Goal: Task Accomplishment & Management: Manage account settings

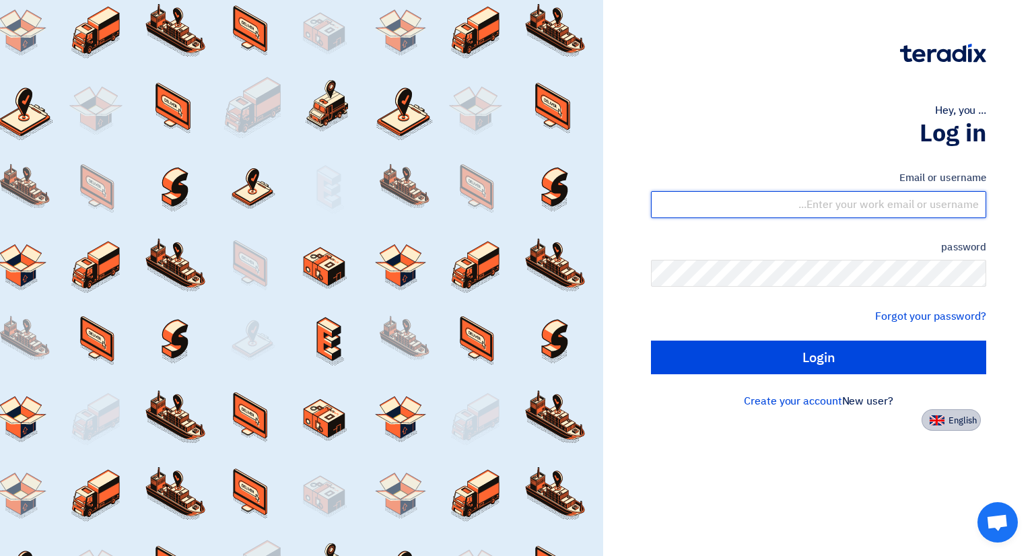
type input "[EMAIL_ADDRESS][DOMAIN_NAME]"
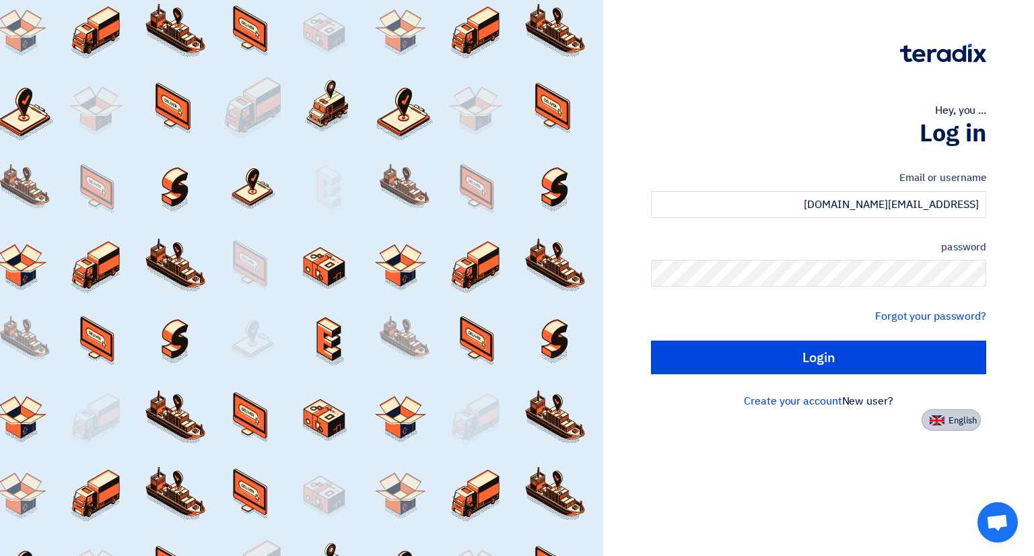
click at [933, 415] on img at bounding box center [936, 420] width 15 height 10
type input "Sign in"
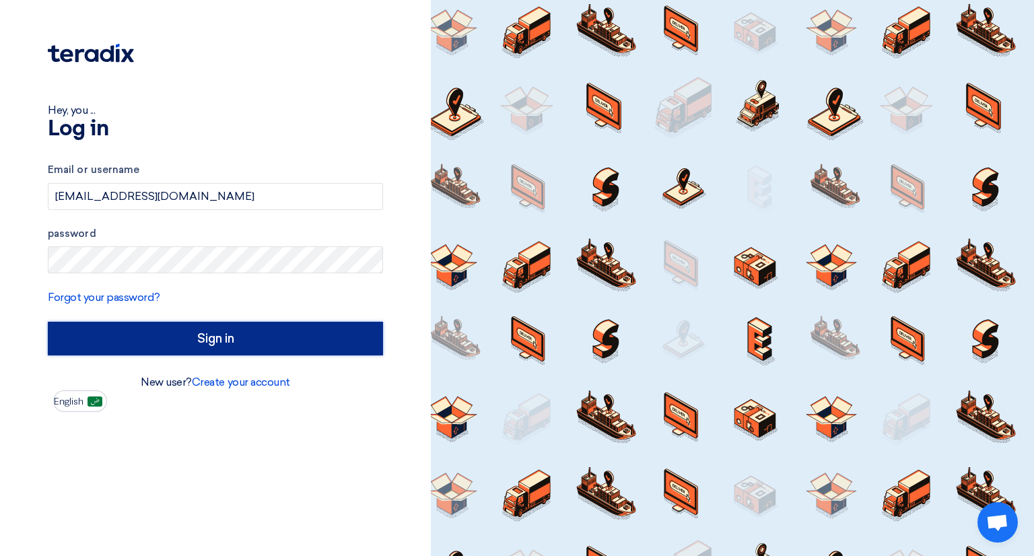
click at [186, 341] on input "Sign in" at bounding box center [215, 339] width 335 height 34
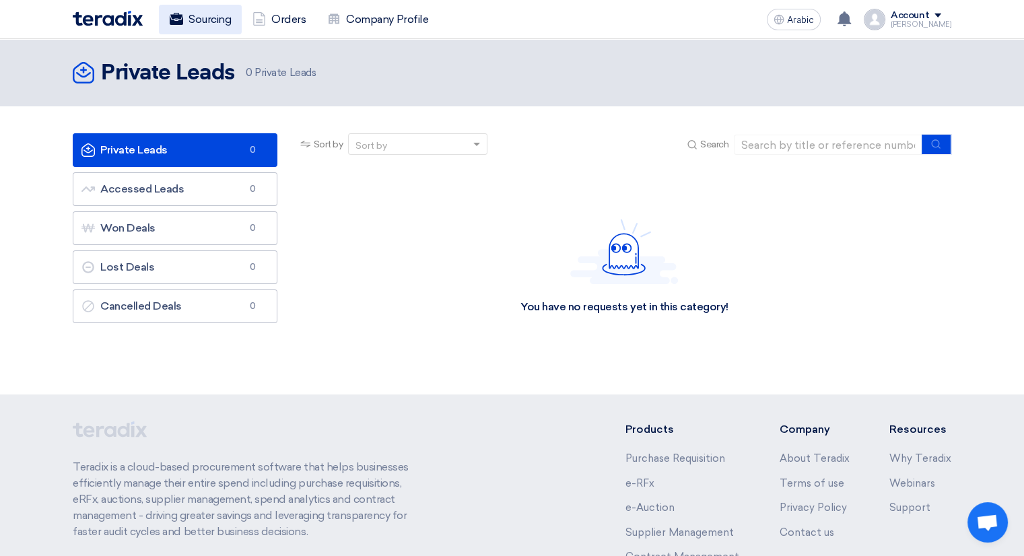
click at [192, 18] on font "Sourcing" at bounding box center [209, 19] width 42 height 13
click at [291, 28] on link "Orders" at bounding box center [279, 20] width 75 height 30
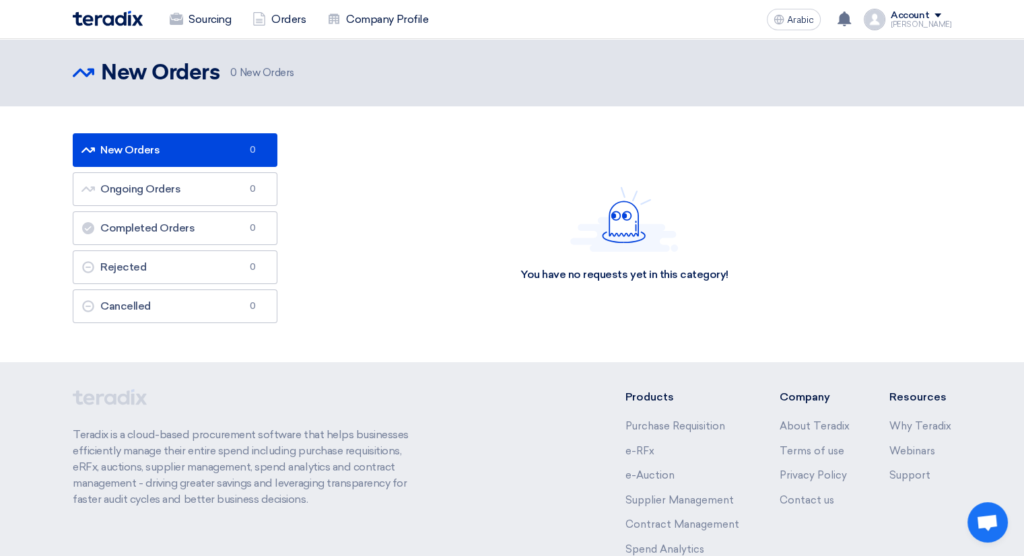
click at [929, 20] on font "Account" at bounding box center [909, 14] width 38 height 11
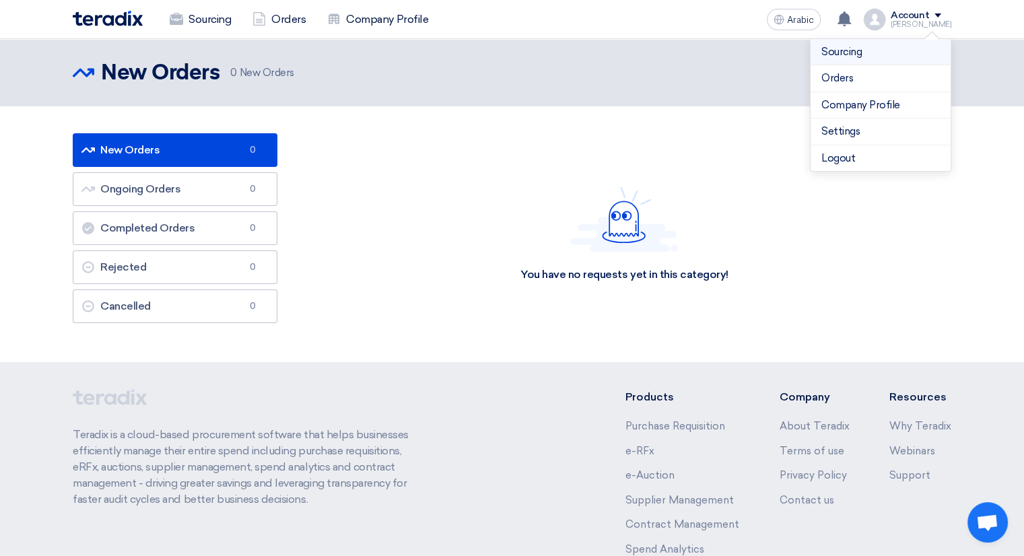
click at [877, 48] on link "Sourcing" at bounding box center [880, 51] width 118 height 15
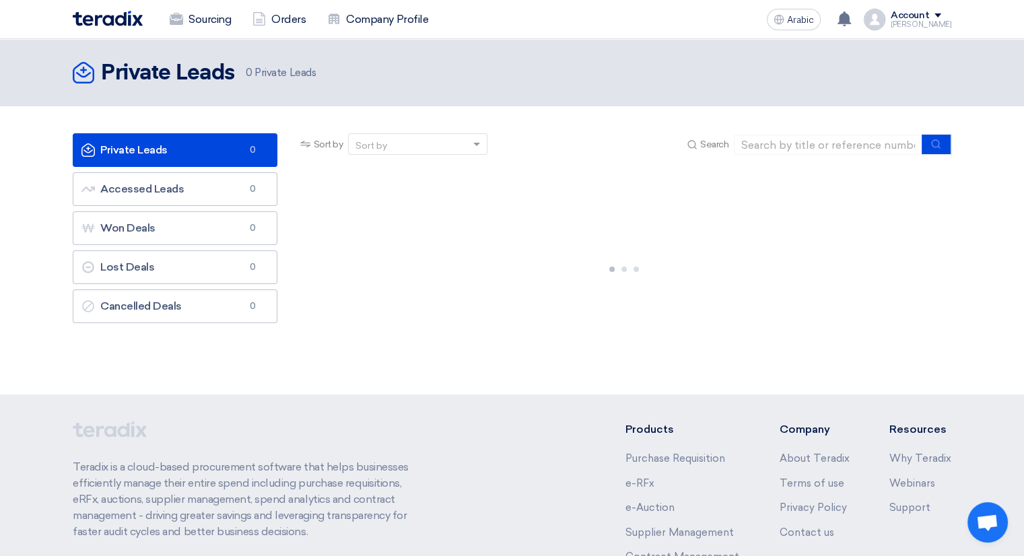
click at [913, 22] on font "[PERSON_NAME]" at bounding box center [920, 24] width 61 height 9
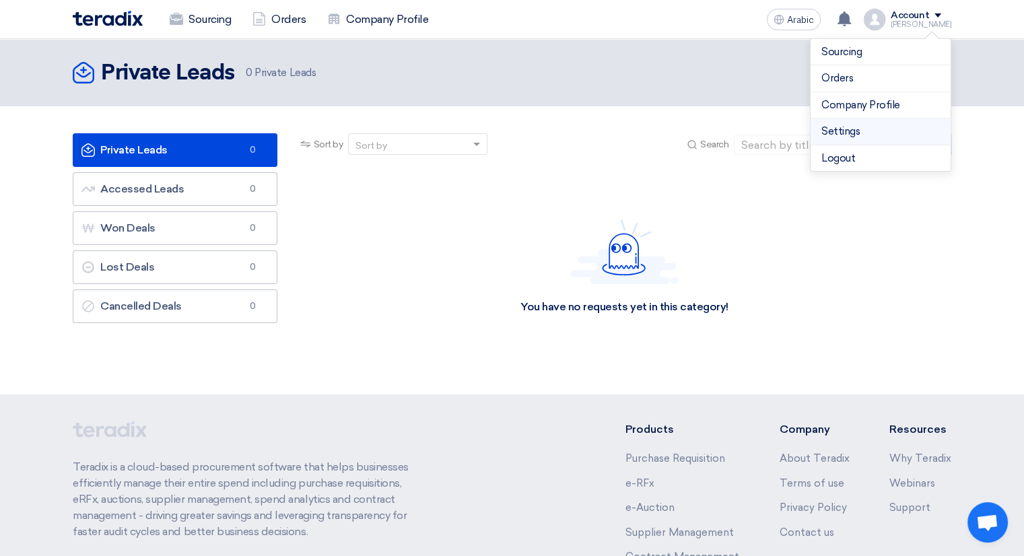
click at [865, 133] on link "Settings" at bounding box center [880, 131] width 118 height 15
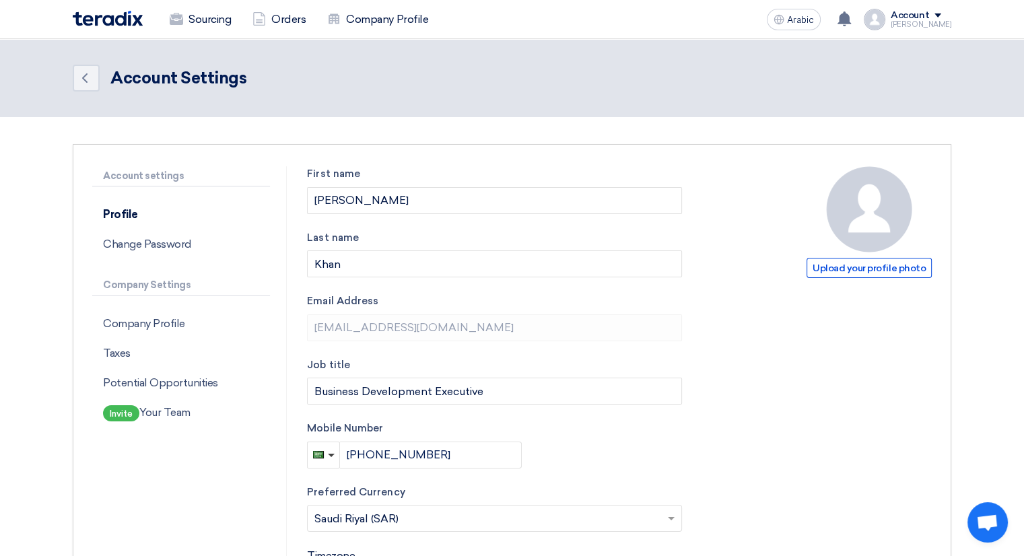
click at [917, 17] on font "Account" at bounding box center [909, 14] width 38 height 11
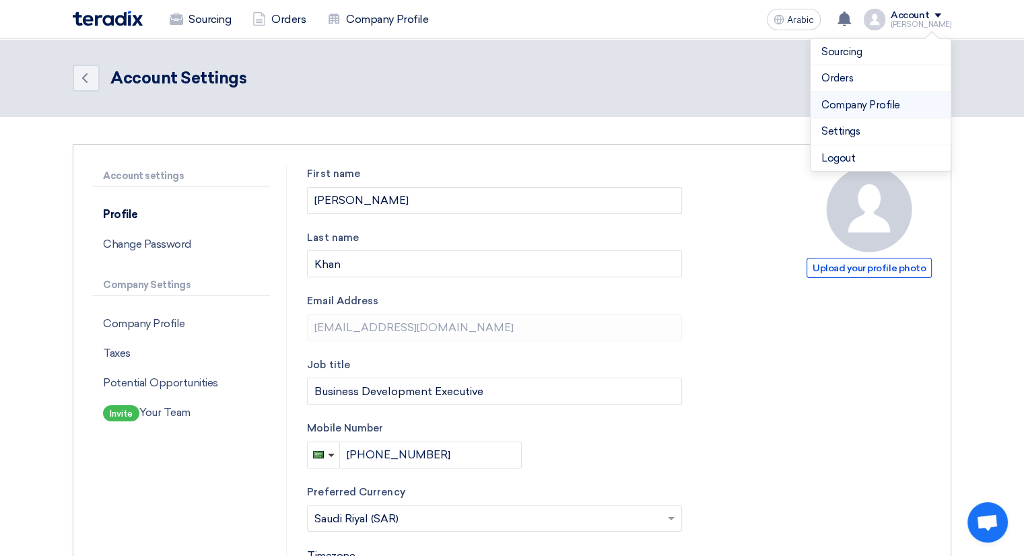
click at [875, 109] on font "Company Profile" at bounding box center [860, 105] width 79 height 12
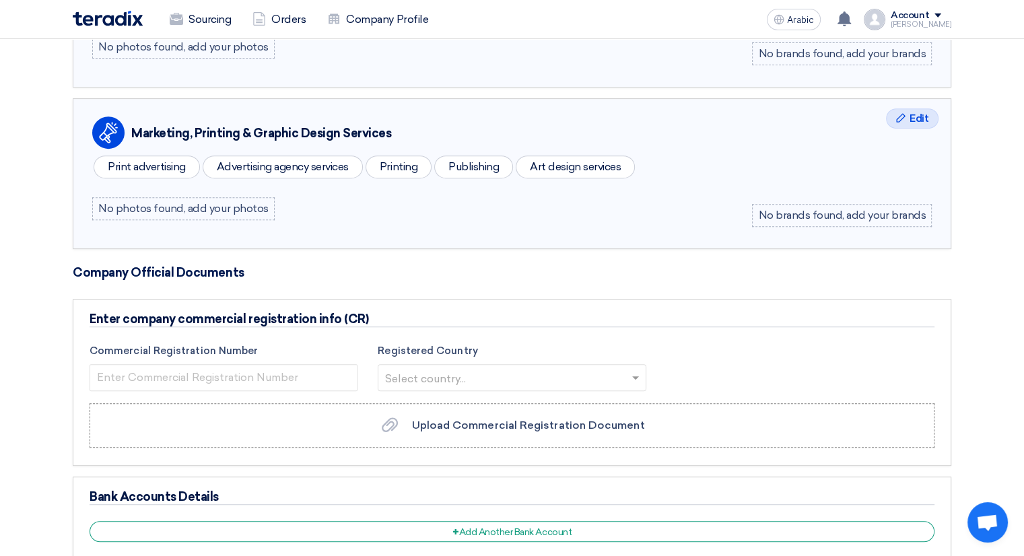
scroll to position [538, 0]
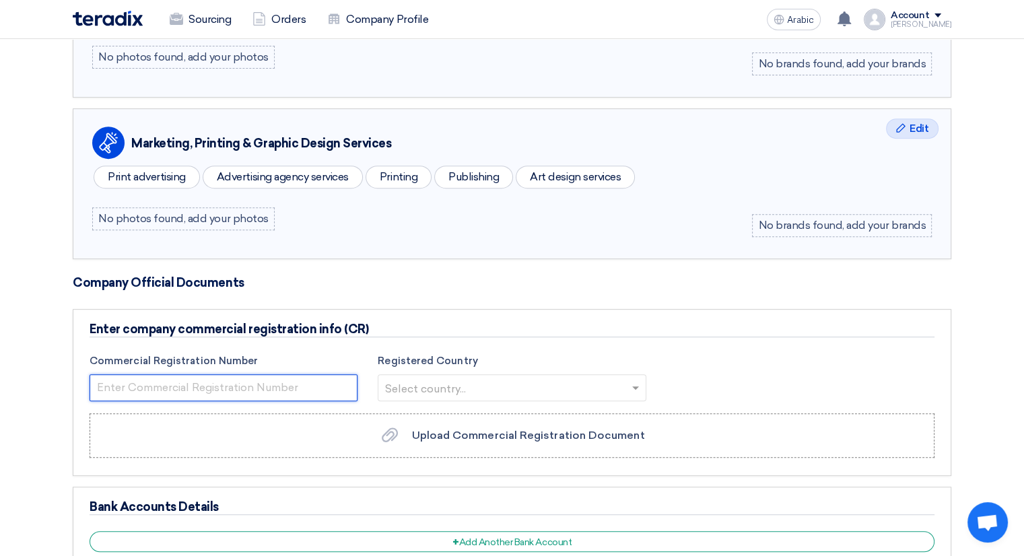
click at [297, 391] on input "number" at bounding box center [223, 387] width 268 height 27
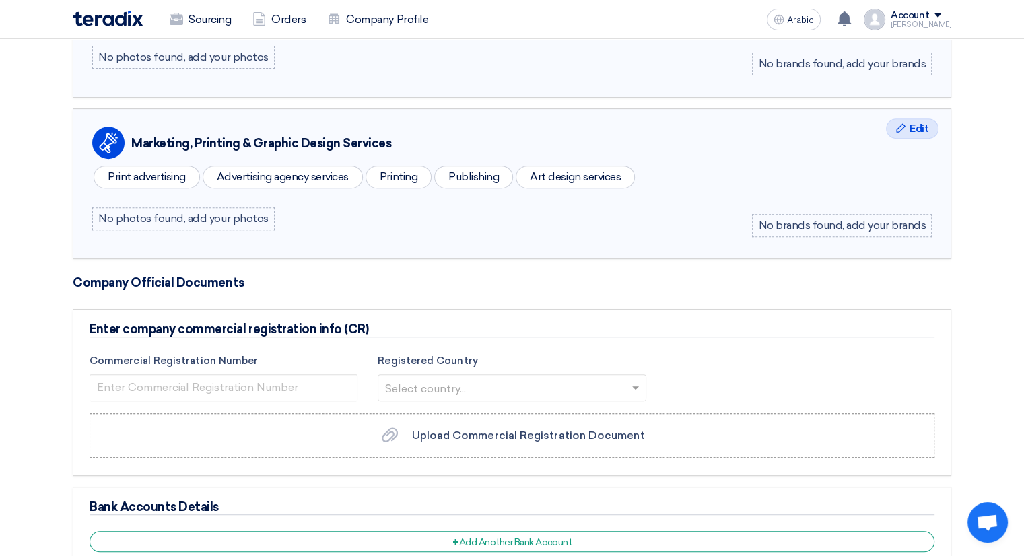
click at [574, 386] on input "text" at bounding box center [505, 389] width 240 height 22
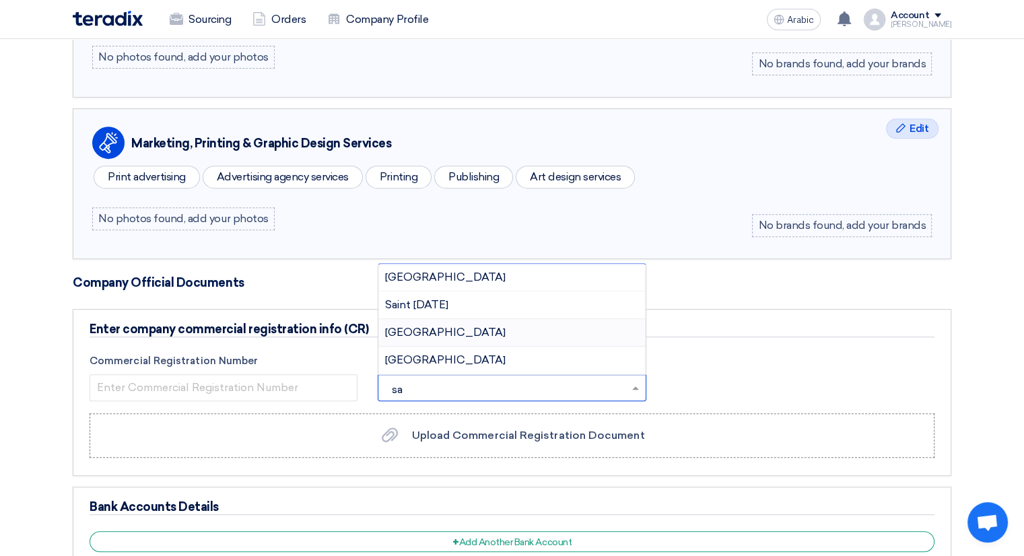
type input "sau"
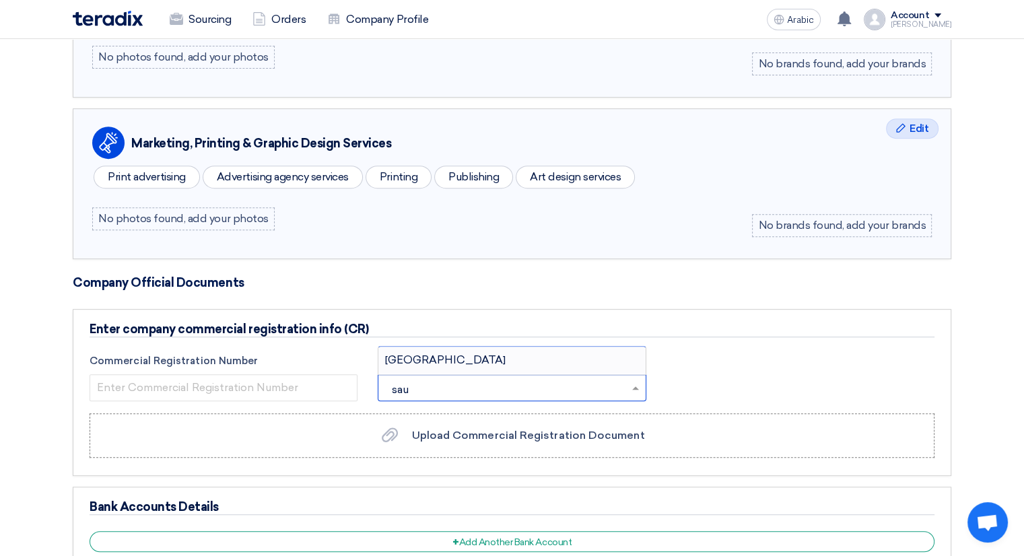
click at [477, 361] on div "[GEOGRAPHIC_DATA]" at bounding box center [511, 360] width 266 height 27
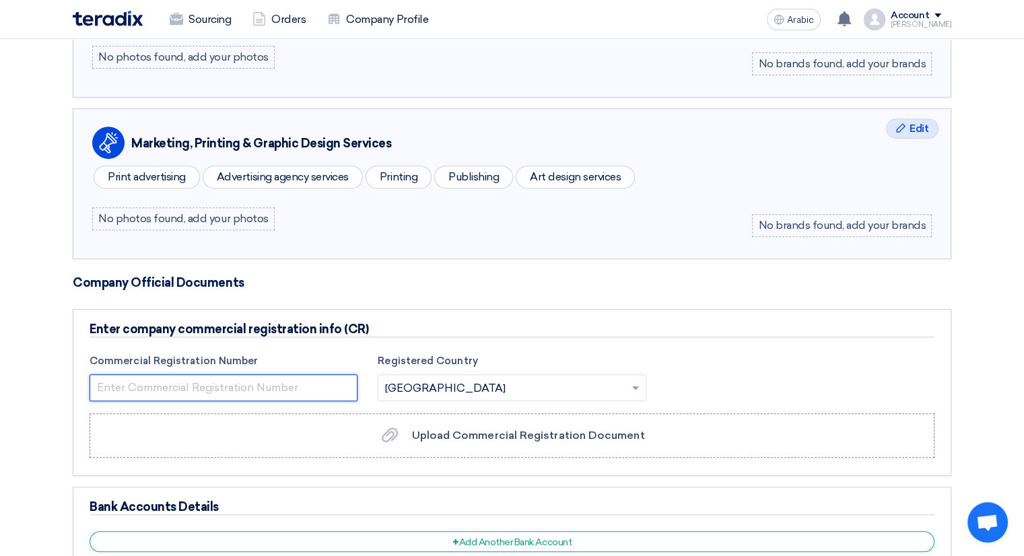
click at [219, 388] on input "number" at bounding box center [223, 387] width 268 height 27
paste input "2051230576"
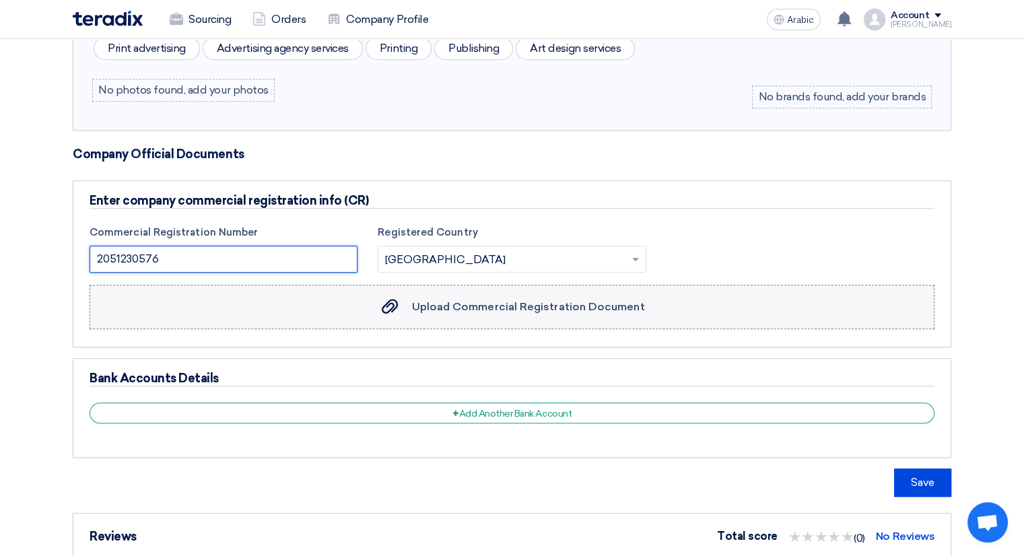
scroll to position [673, 0]
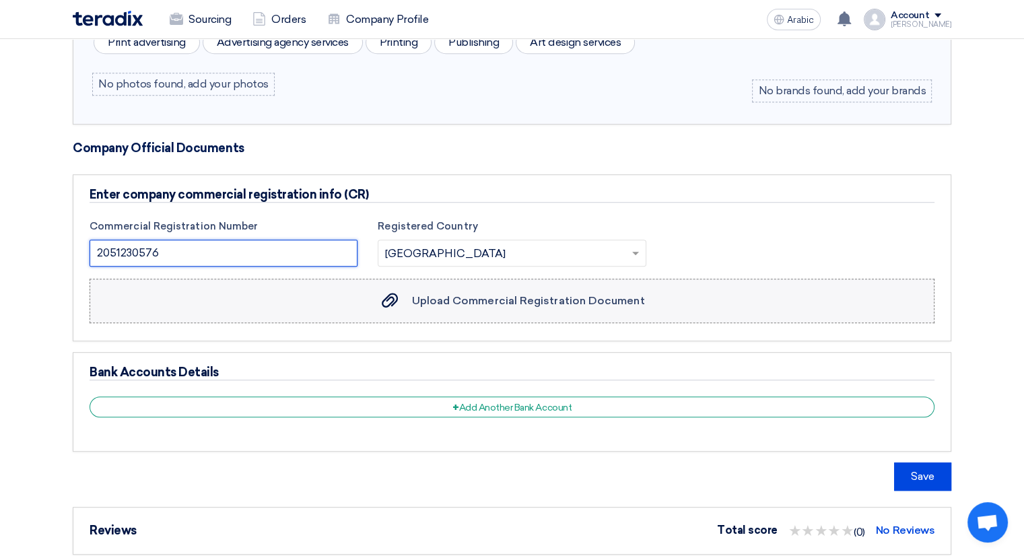
type input "2051230576"
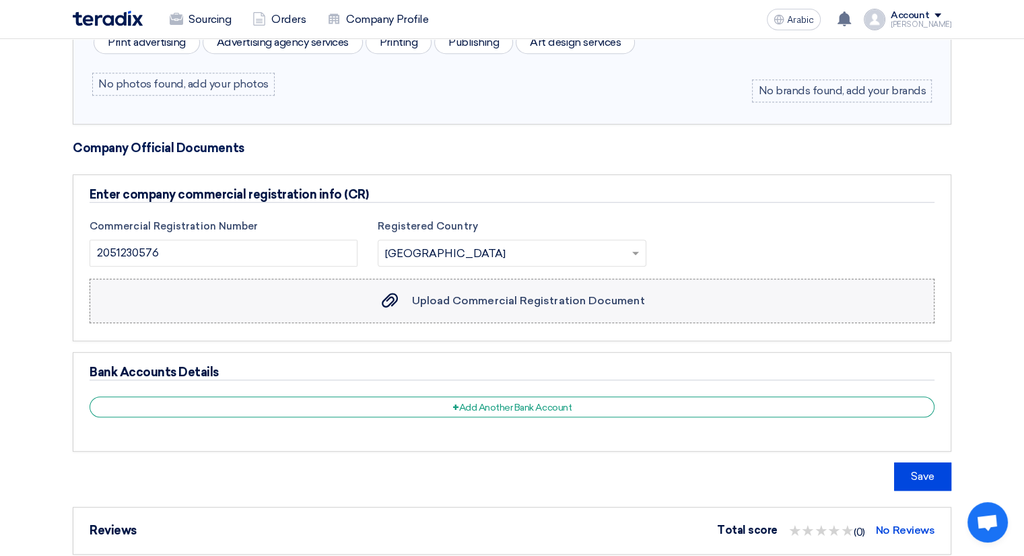
click at [395, 305] on div "Upload Commercial Registration Document Upload Commercial Registration Document" at bounding box center [511, 301] width 265 height 16
click at [0, 0] on input "Upload Commercial Registration Document Upload Commercial Registration Document" at bounding box center [0, 0] width 0 height 0
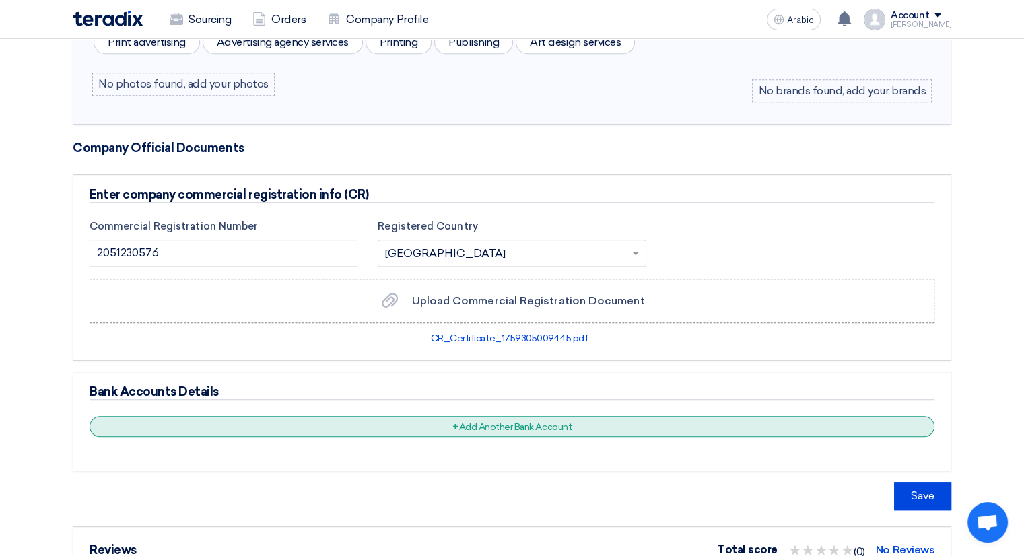
click at [433, 421] on div "+ Add Another Bank Account" at bounding box center [511, 426] width 845 height 21
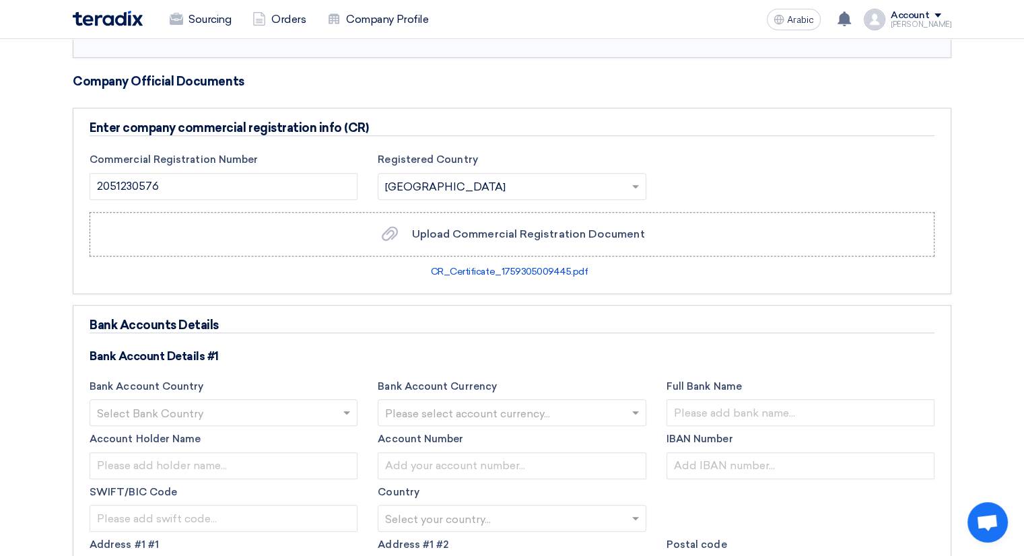
scroll to position [875, 0]
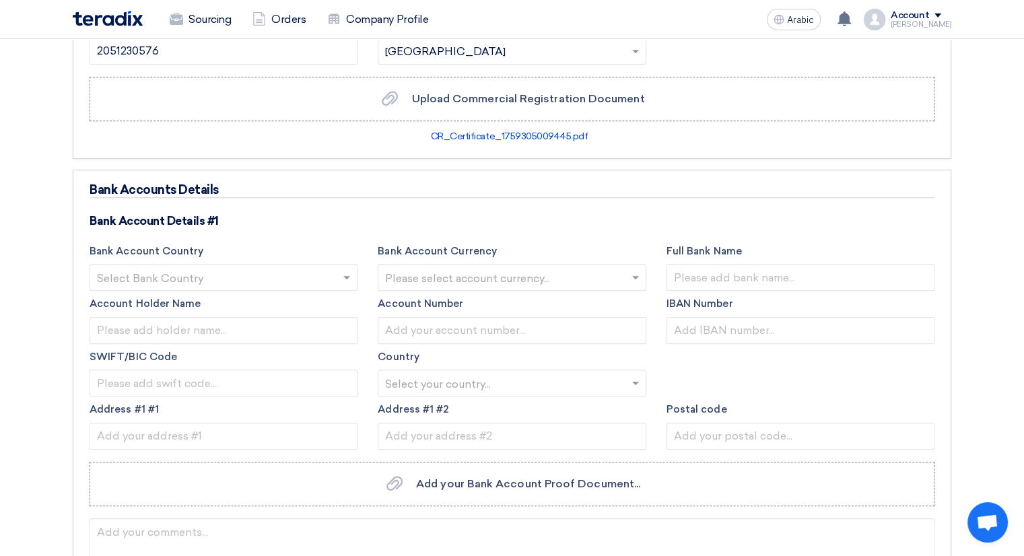
click at [275, 281] on input "text" at bounding box center [217, 279] width 240 height 22
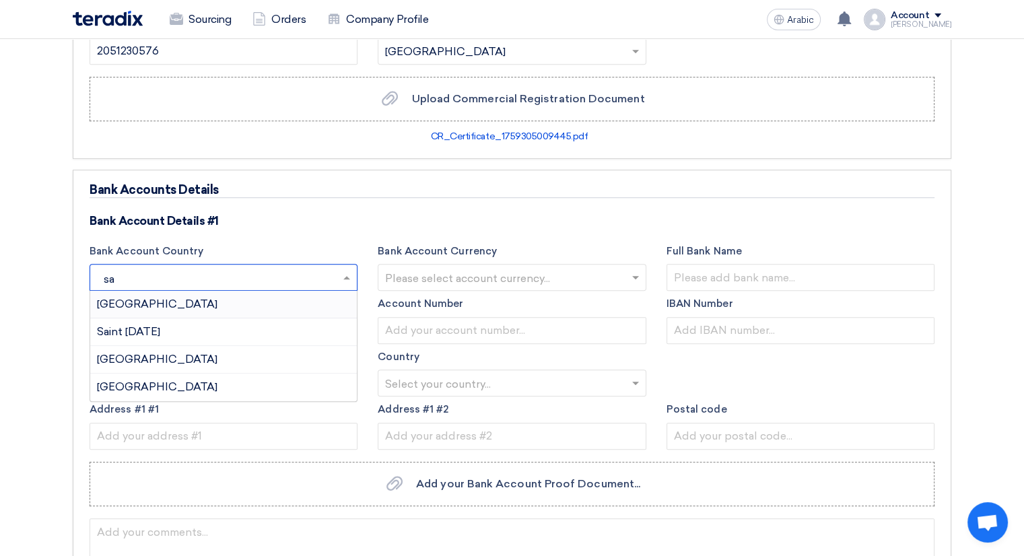
type input "s"
type input "sau"
click at [221, 297] on div "[GEOGRAPHIC_DATA]" at bounding box center [223, 304] width 266 height 27
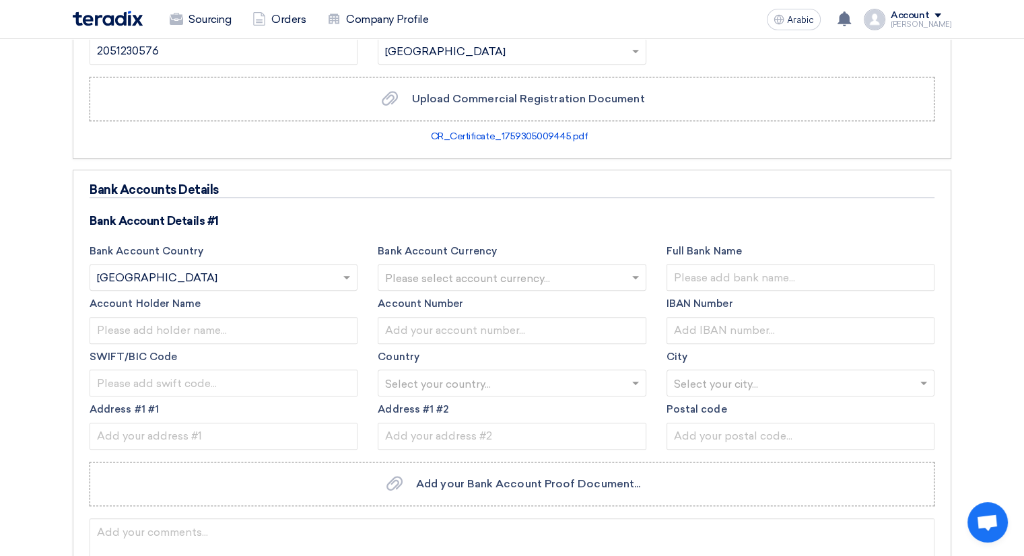
click at [424, 279] on input "text" at bounding box center [505, 279] width 240 height 22
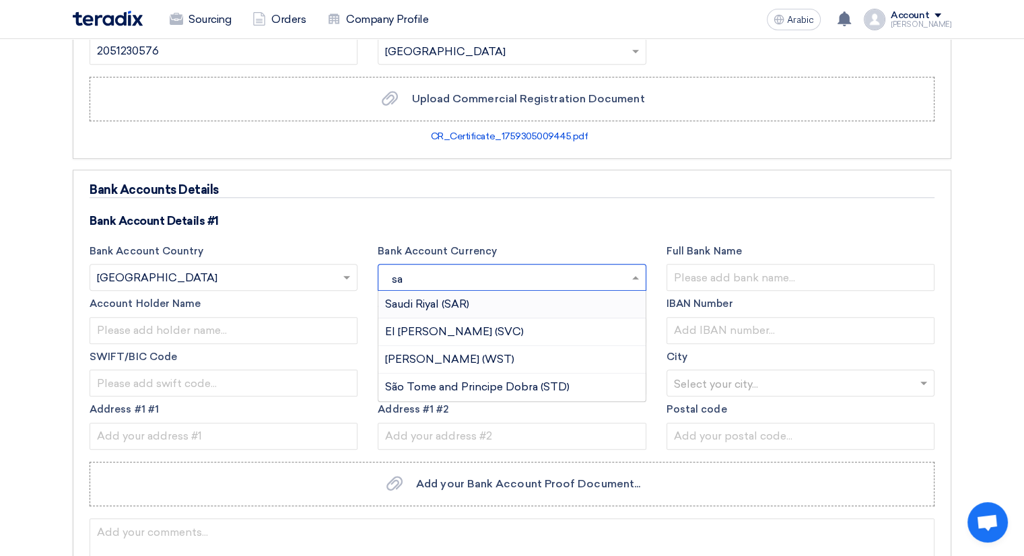
type input "sar"
click at [446, 299] on font "Saudi Riyal (SAR)" at bounding box center [427, 303] width 84 height 13
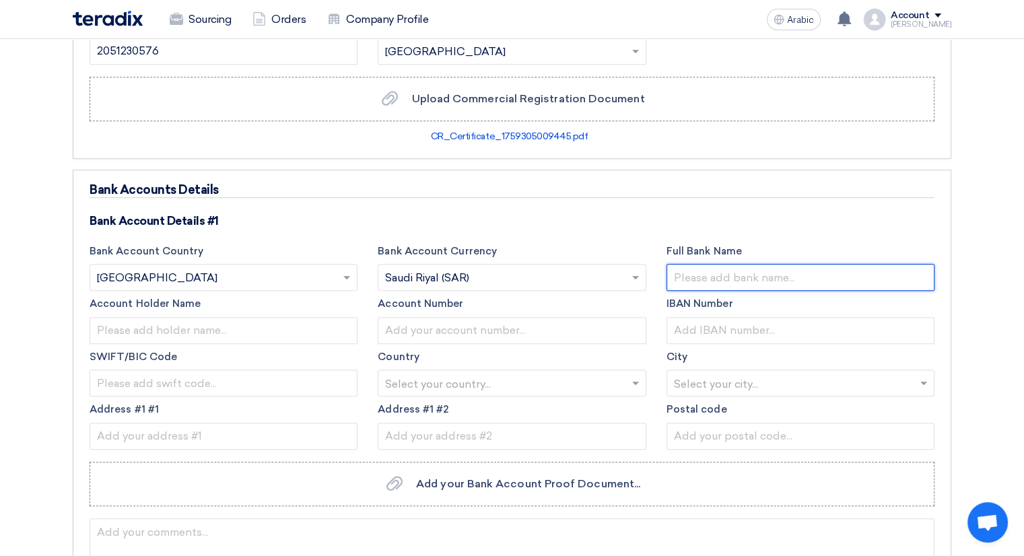
click at [678, 267] on input "text" at bounding box center [800, 277] width 268 height 27
click at [686, 271] on input "AL Rajhi Bank" at bounding box center [800, 277] width 268 height 27
type input "Al Rajhi Bank"
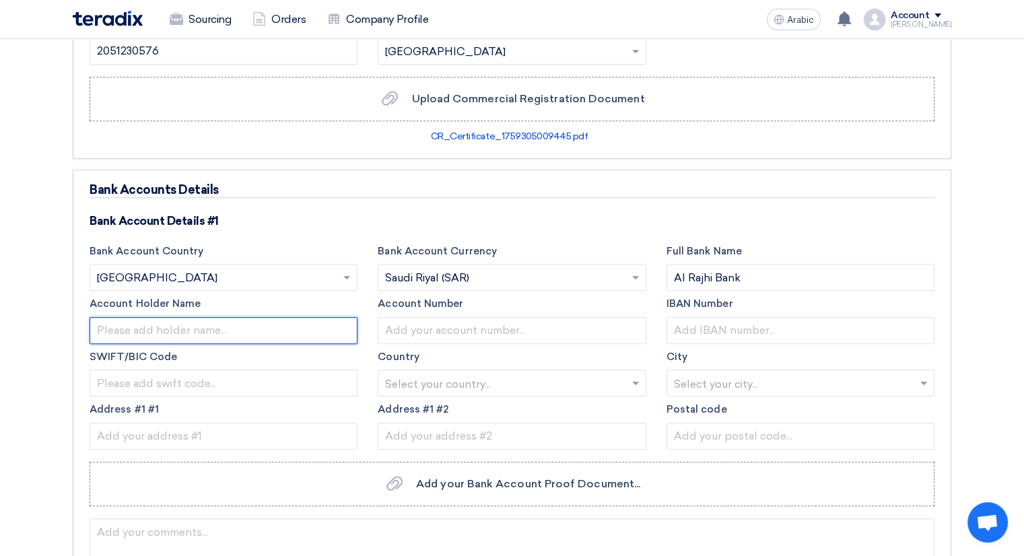
click at [163, 330] on input "text" at bounding box center [223, 330] width 268 height 27
type input "Dhahran Hills Advertising Agency"
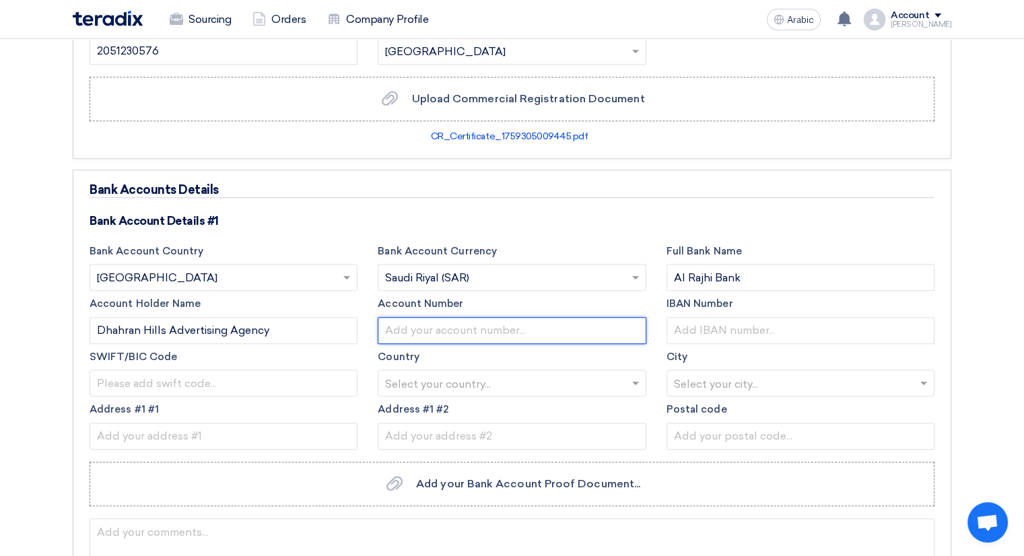
click at [447, 326] on input "text" at bounding box center [512, 330] width 268 height 27
paste input "302000010006081305765"
type input "302000010006081305765"
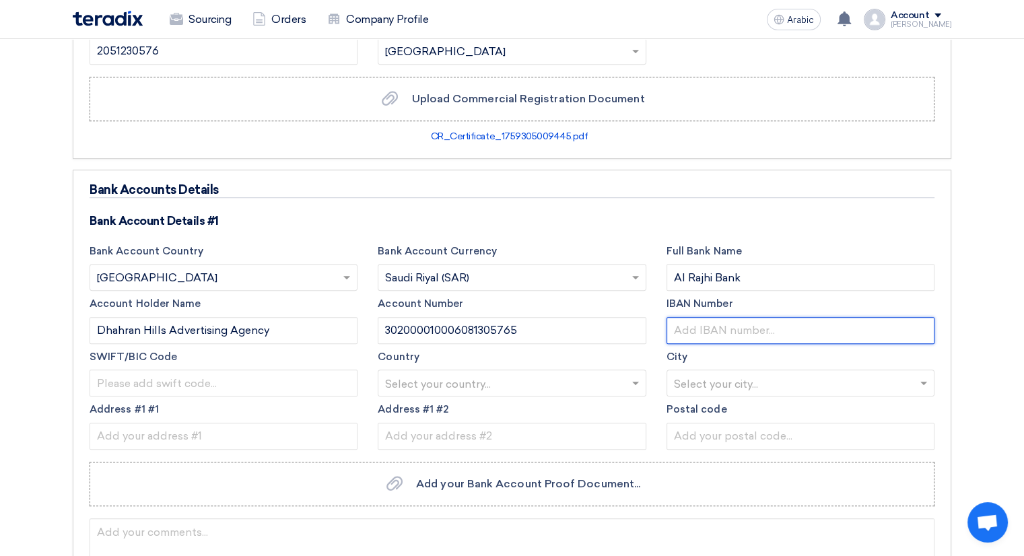
click at [744, 330] on input "text" at bounding box center [800, 330] width 268 height 27
type input "[FINANCIAL_ID]"
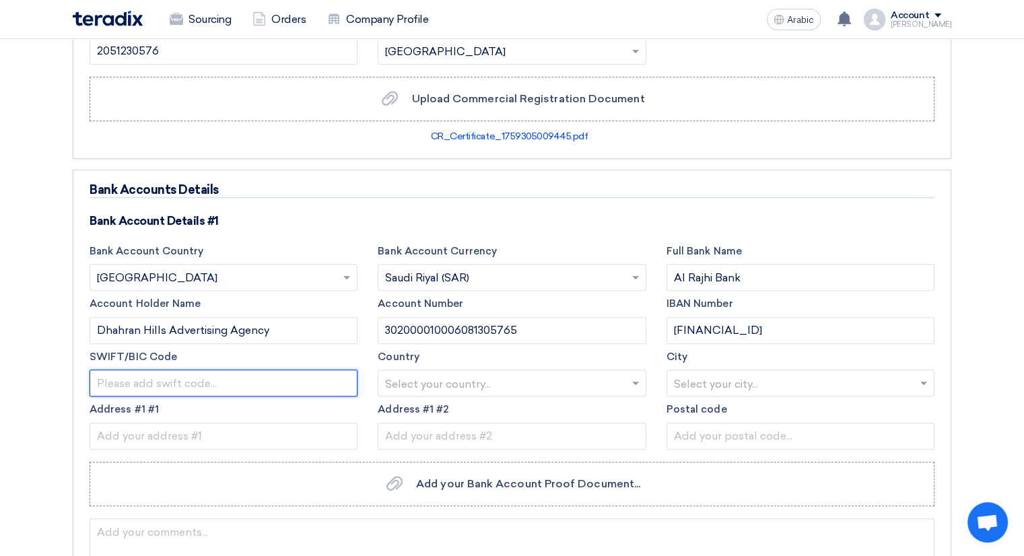
click at [214, 380] on input "text" at bounding box center [223, 382] width 268 height 27
type input "R"
type input "[SWIFT_CODE]"
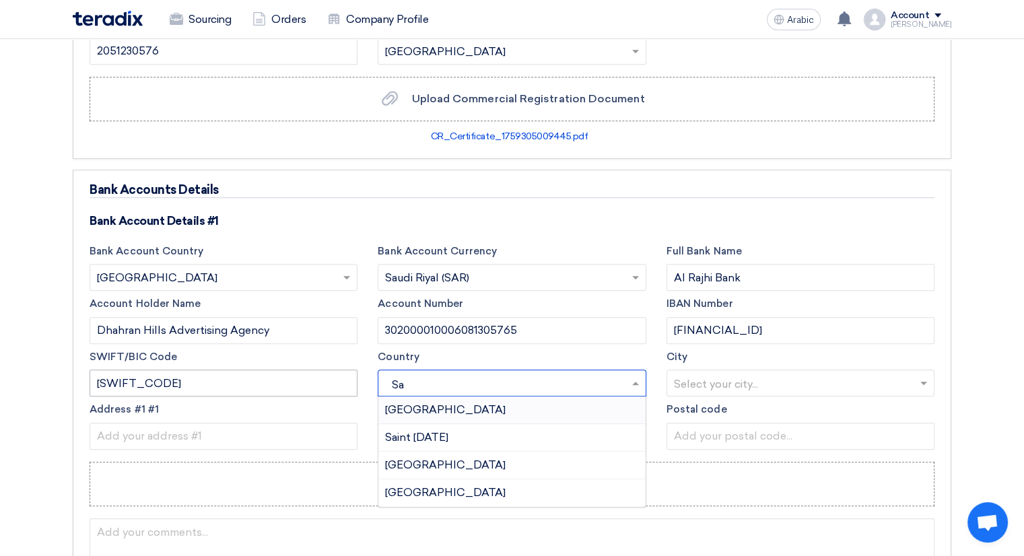
type input "Sau"
click at [527, 411] on div "[GEOGRAPHIC_DATA]" at bounding box center [511, 409] width 266 height 27
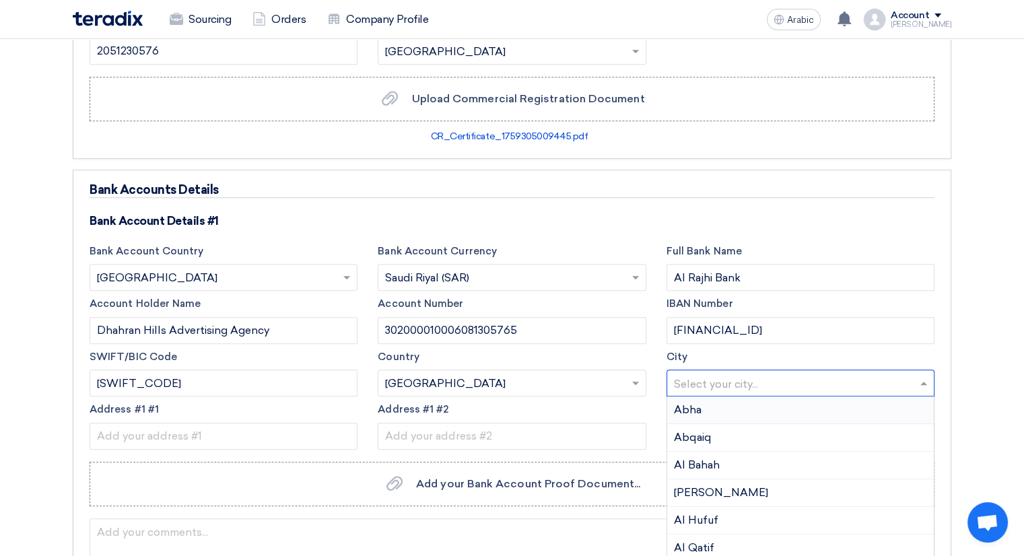
click at [746, 380] on input "text" at bounding box center [794, 384] width 240 height 22
type input "[PERSON_NAME]"
click at [680, 403] on font "Khobar" at bounding box center [693, 409] width 38 height 13
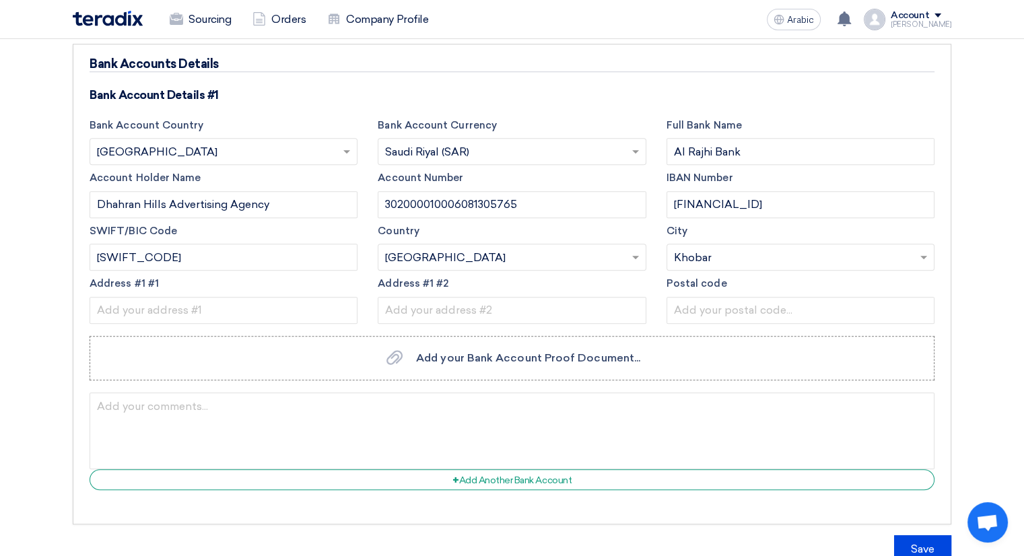
scroll to position [1009, 0]
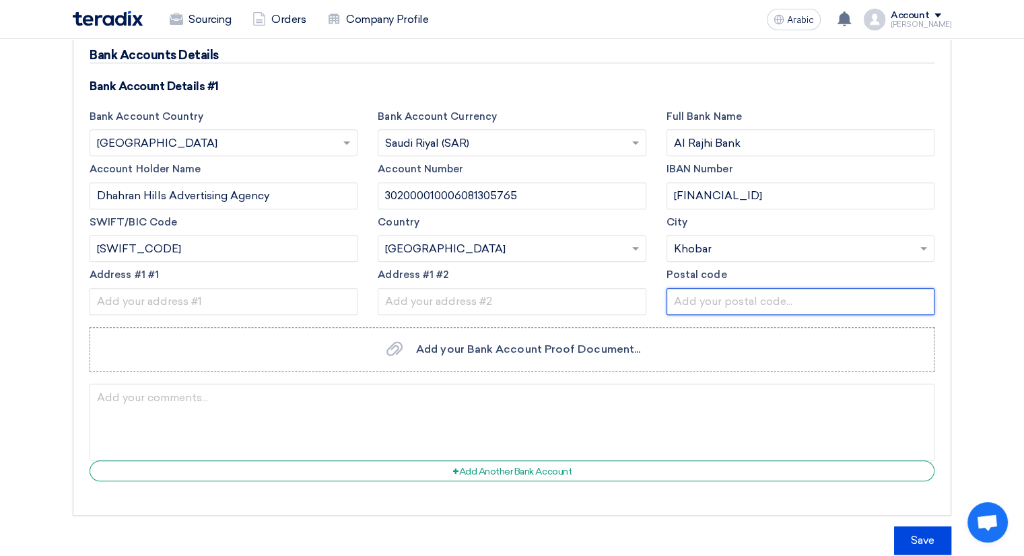
click at [697, 291] on input "text" at bounding box center [800, 301] width 268 height 27
type input "34623"
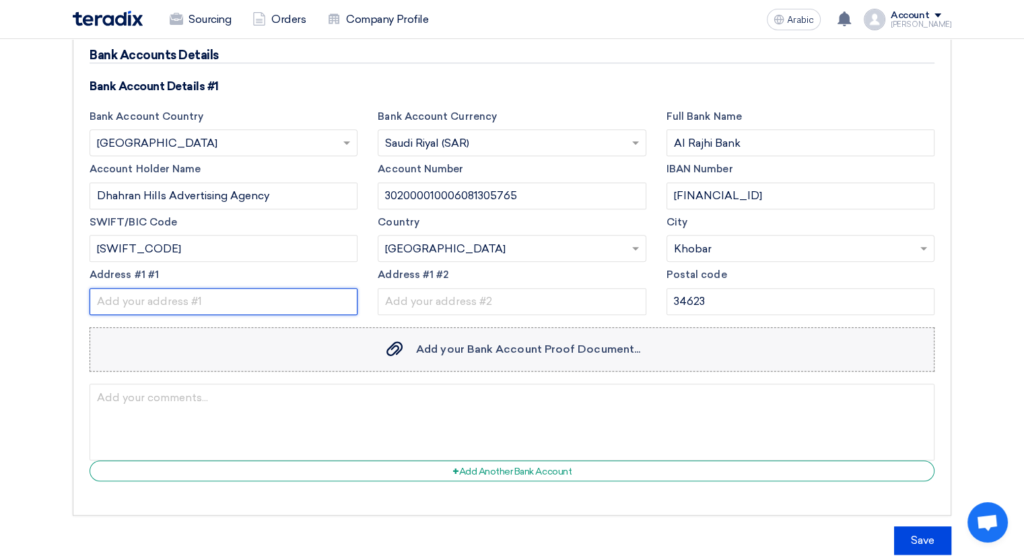
type input "[STREET_ADDRESS]"
click at [230, 297] on input "[STREET_ADDRESS]" at bounding box center [223, 301] width 268 height 27
type input "Al Khobar"
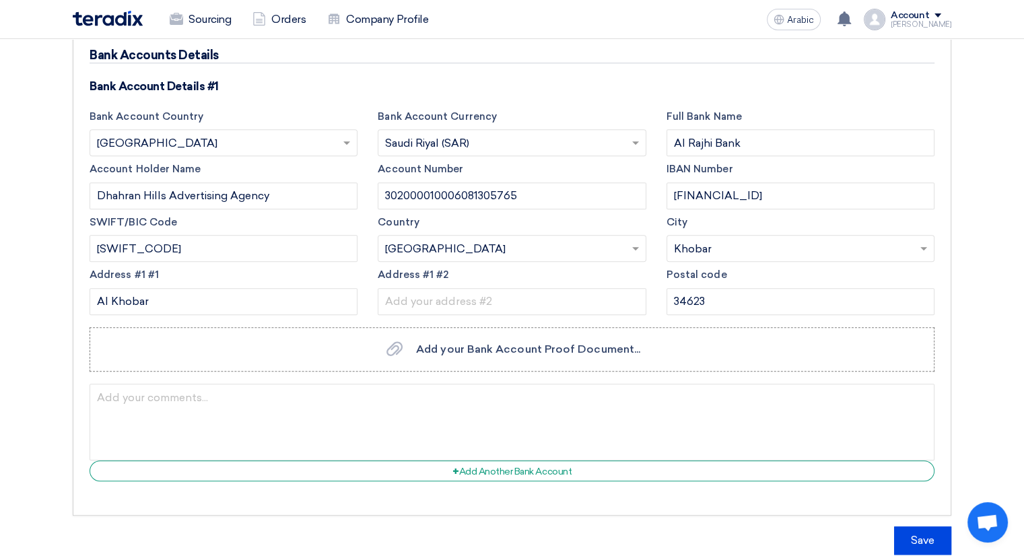
click at [519, 368] on app-upload-file "Add your Bank Account Proof Document... Add your Bank Account Proof Document..." at bounding box center [511, 348] width 845 height 57
click at [520, 351] on div "Add your Bank Account Proof Document... Add your Bank Account Proof Document..." at bounding box center [512, 349] width 256 height 16
click at [0, 0] on input "Add your Bank Account Proof Document... Add your Bank Account Proof Document..." at bounding box center [0, 0] width 0 height 0
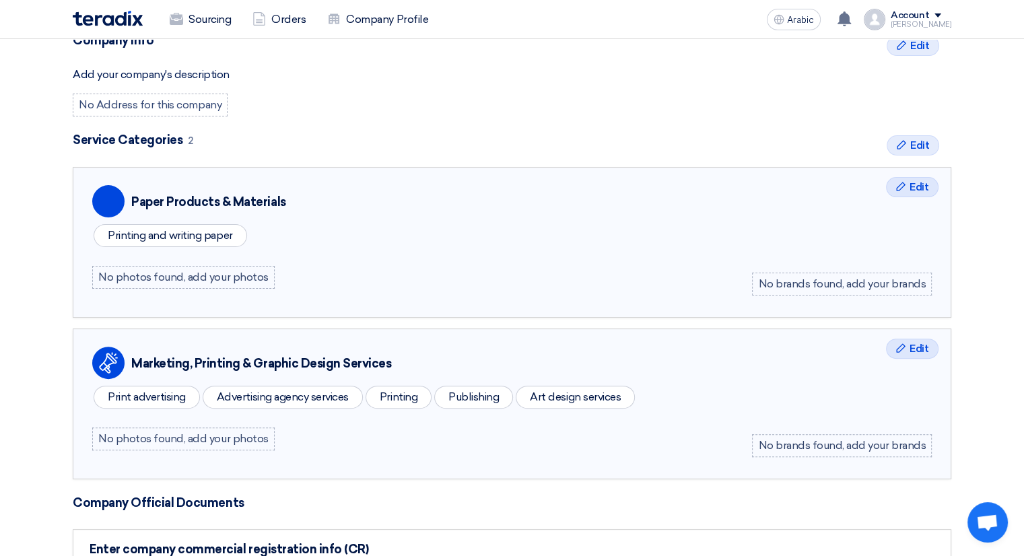
scroll to position [471, 0]
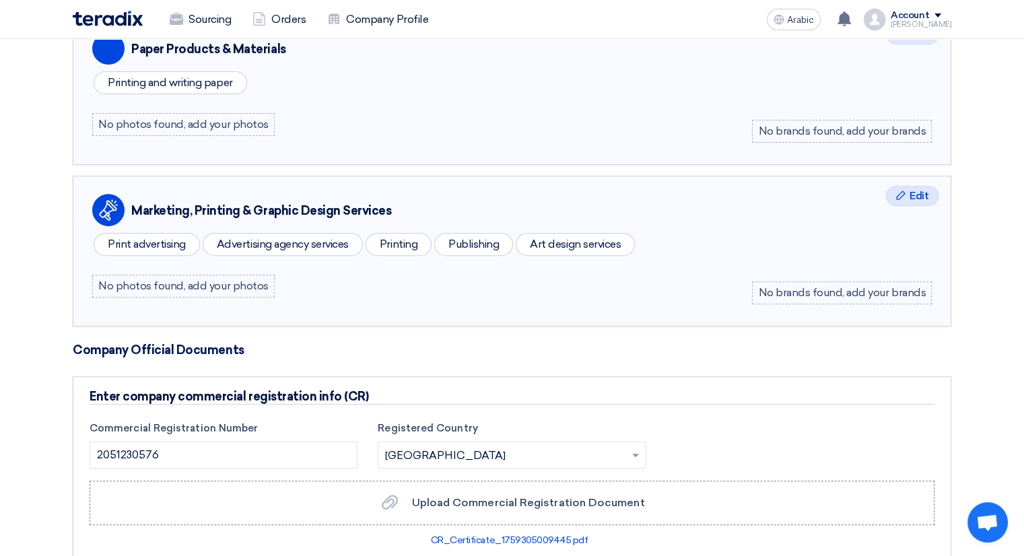
click at [825, 291] on font "No brands found, add your brands" at bounding box center [842, 292] width 168 height 13
click at [830, 287] on font "No brands found, add your brands" at bounding box center [842, 292] width 168 height 13
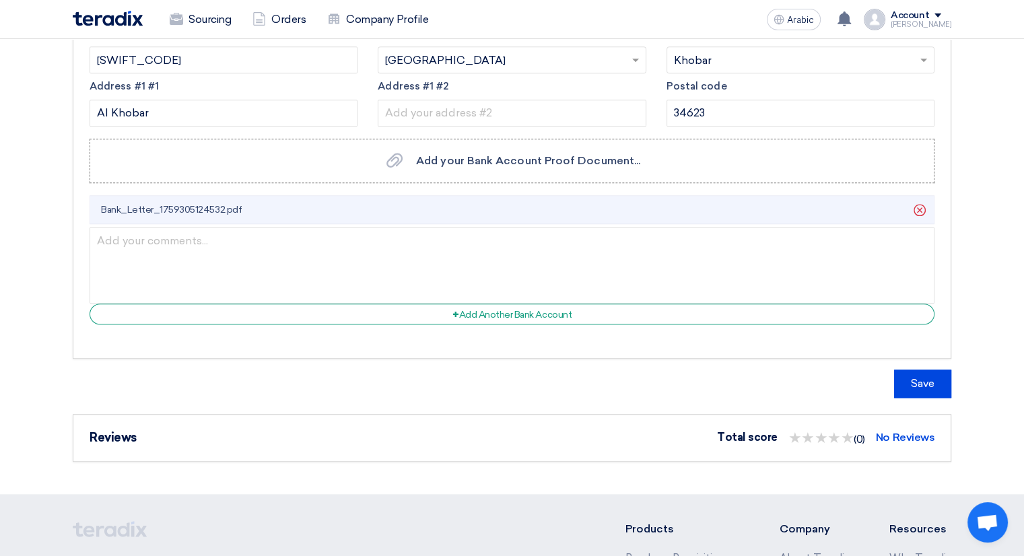
scroll to position [1211, 0]
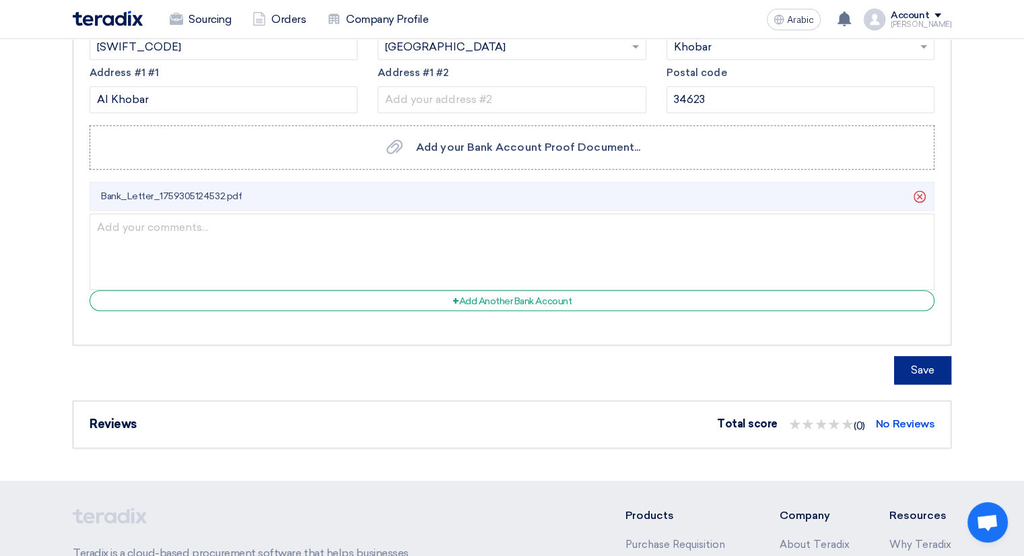
click at [918, 369] on font "Save" at bounding box center [922, 369] width 24 height 13
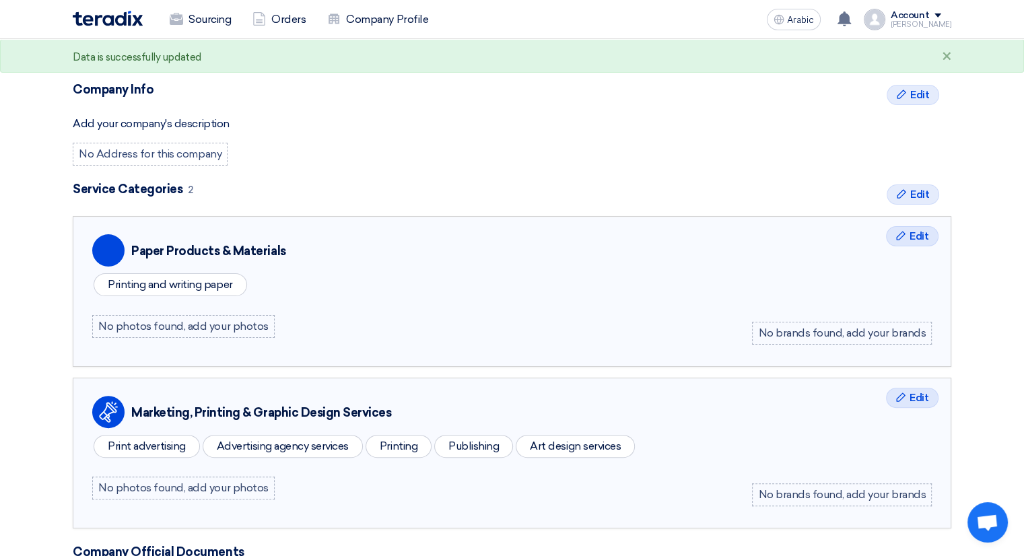
scroll to position [0, 0]
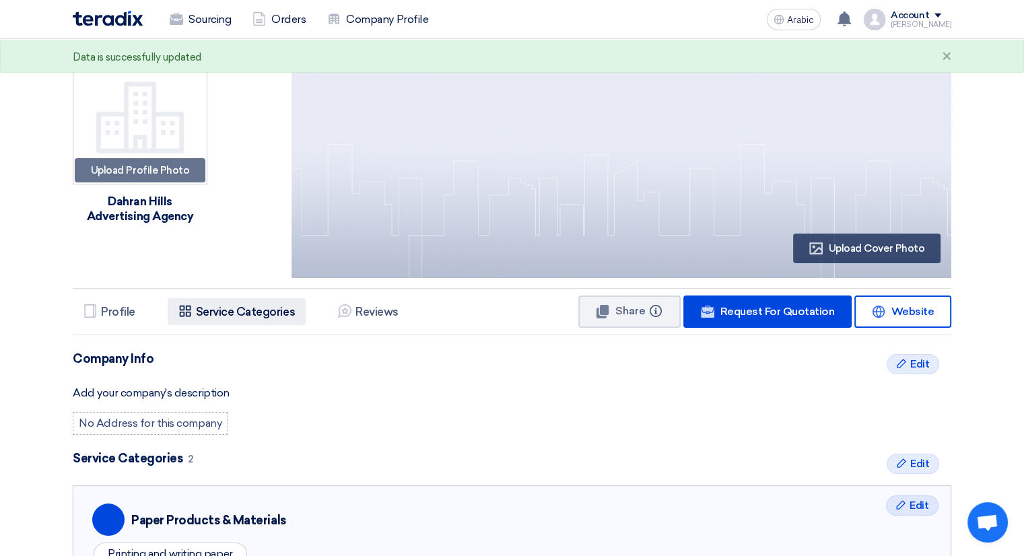
click at [250, 308] on font "Service Categories" at bounding box center [245, 311] width 99 height 13
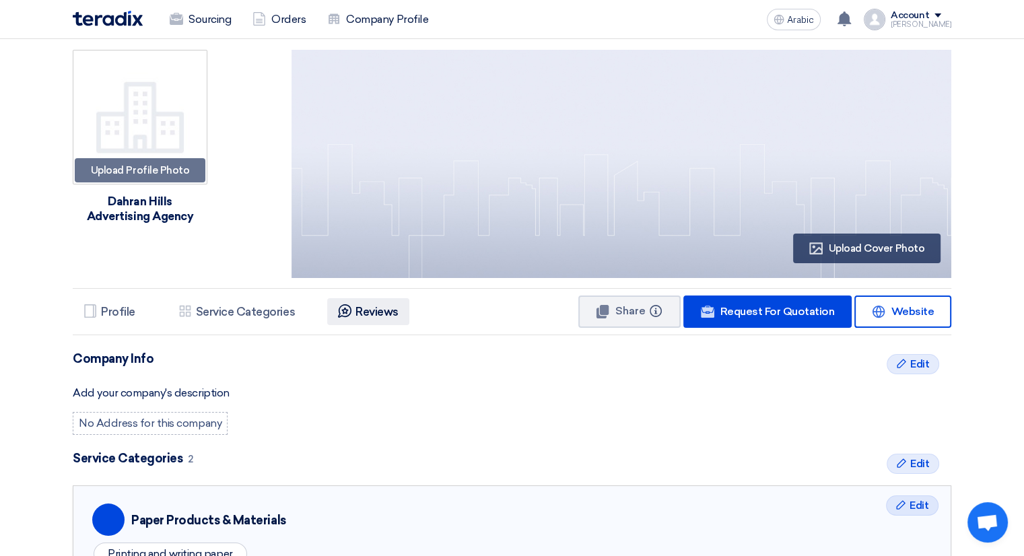
click at [349, 304] on icon "Reviews" at bounding box center [344, 310] width 13 height 13
click at [361, 310] on font "Reviews" at bounding box center [376, 311] width 43 height 13
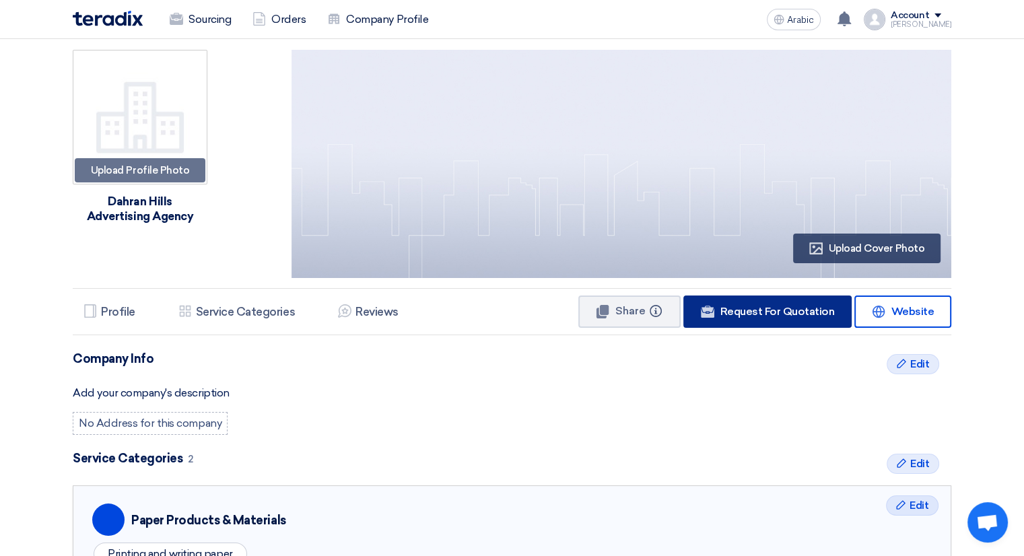
click at [797, 316] on font "Request For Quotation" at bounding box center [776, 311] width 114 height 13
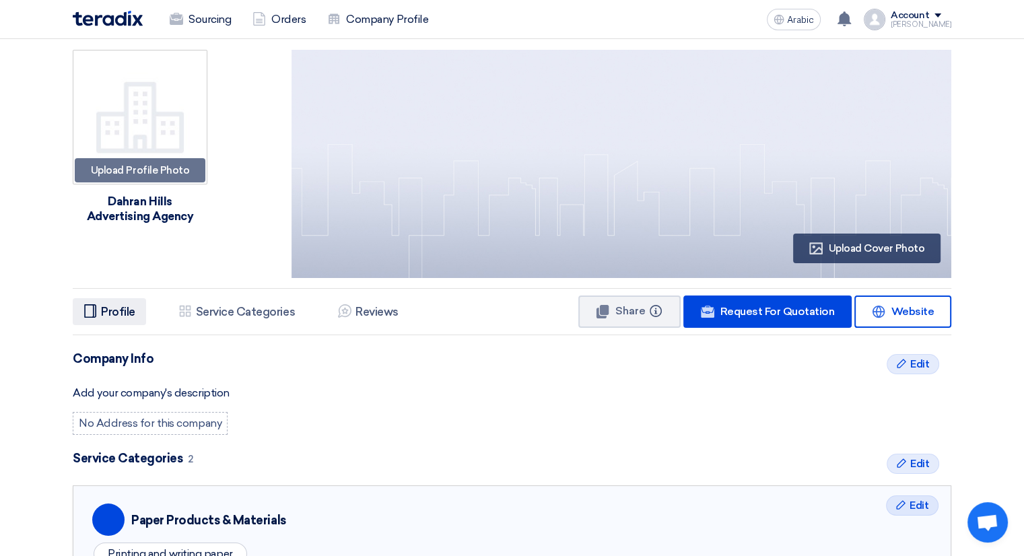
click at [120, 316] on font "Profile" at bounding box center [118, 311] width 34 height 13
click at [601, 302] on button "Share Info" at bounding box center [629, 311] width 102 height 32
click at [632, 314] on font "Copied" at bounding box center [625, 310] width 39 height 13
click at [645, 305] on font "Copied" at bounding box center [625, 310] width 39 height 13
click at [630, 315] on font "Copied" at bounding box center [625, 310] width 39 height 13
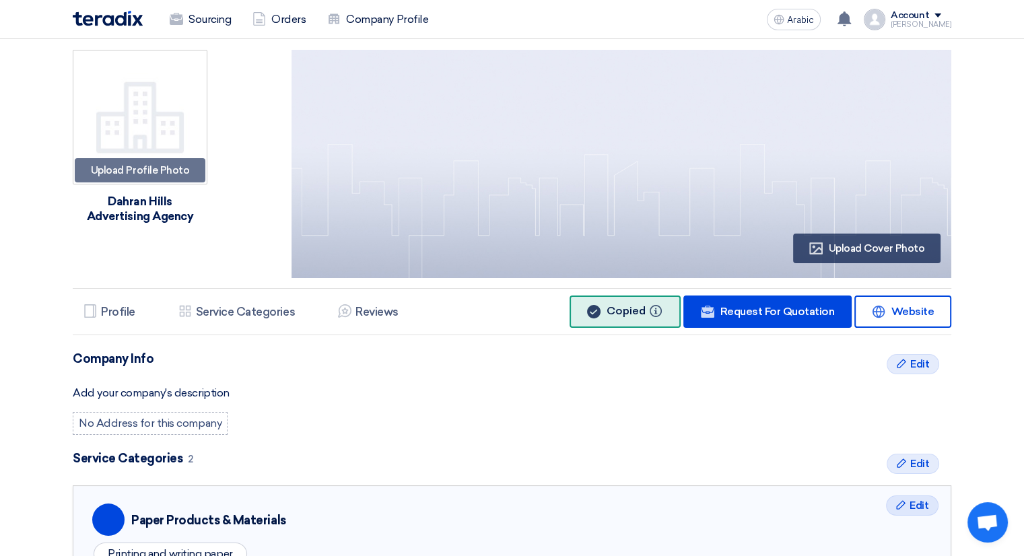
click at [598, 316] on use at bounding box center [593, 311] width 13 height 13
click at [639, 386] on div "Add your company's description" at bounding box center [512, 393] width 878 height 16
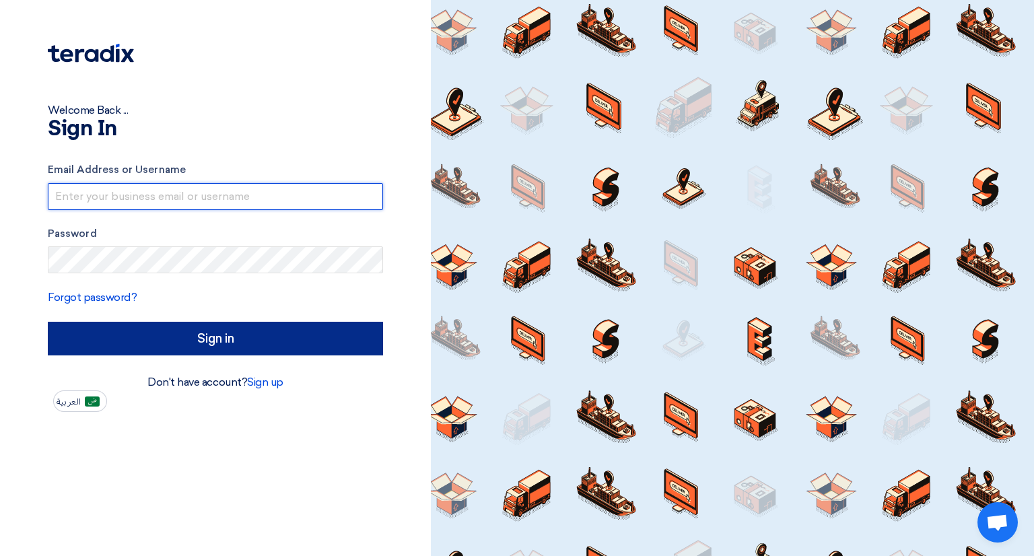
type input "[EMAIL_ADDRESS][DOMAIN_NAME]"
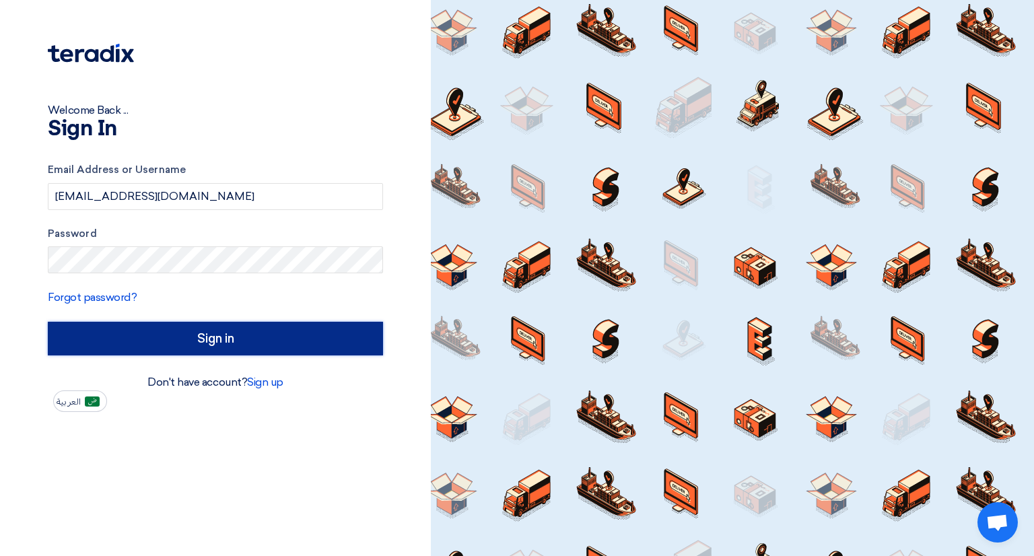
click at [208, 345] on input "Sign in" at bounding box center [215, 339] width 335 height 34
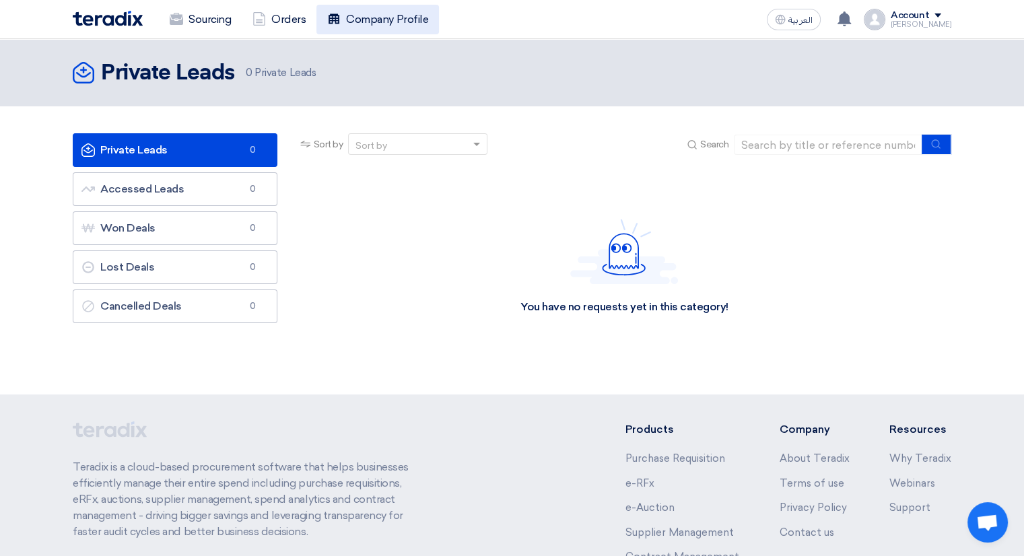
click at [362, 22] on link "Company Profile" at bounding box center [377, 20] width 122 height 30
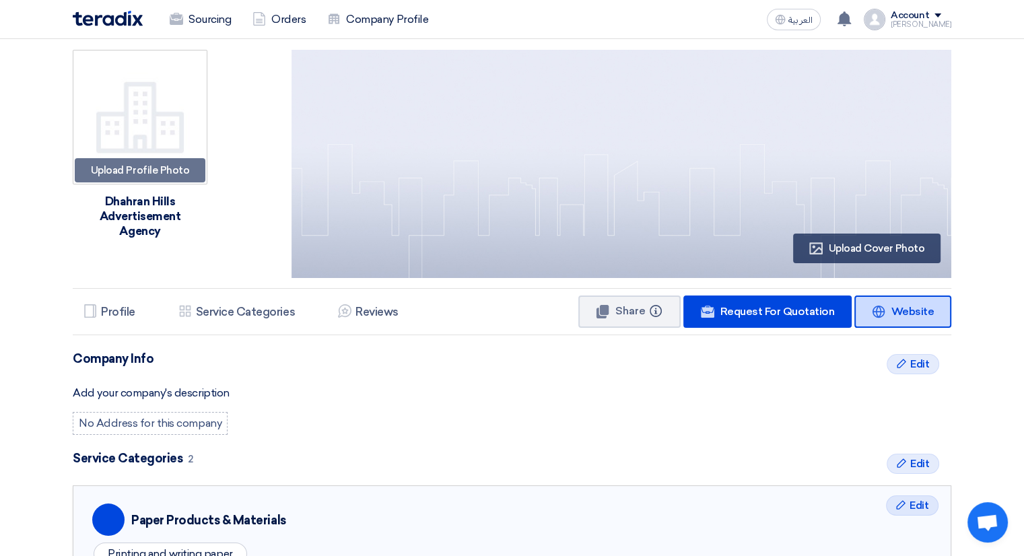
click at [909, 306] on span "Website" at bounding box center [911, 311] width 43 height 13
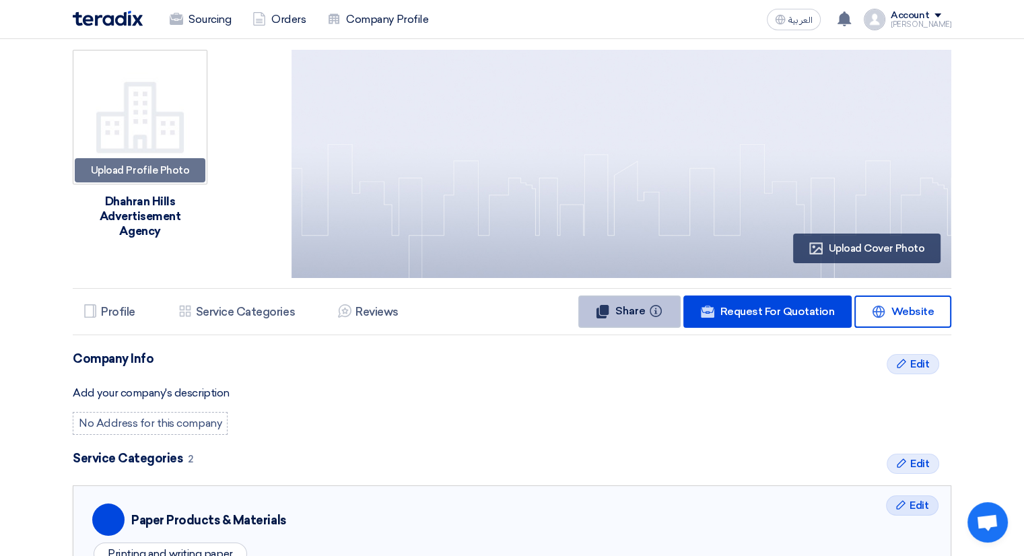
click at [608, 308] on use at bounding box center [602, 311] width 12 height 13
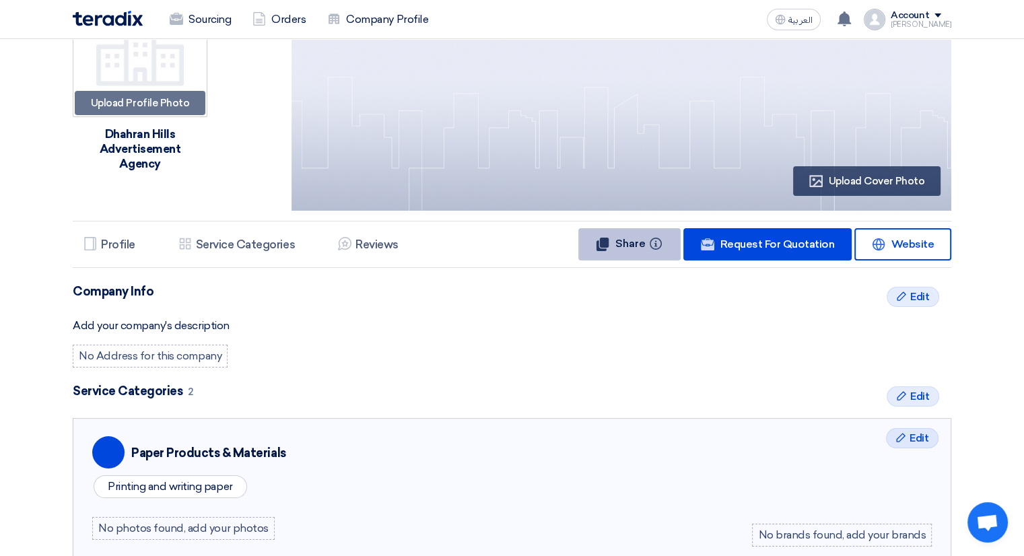
click at [624, 235] on button "Share Info" at bounding box center [629, 244] width 102 height 32
